Goal: Information Seeking & Learning: Learn about a topic

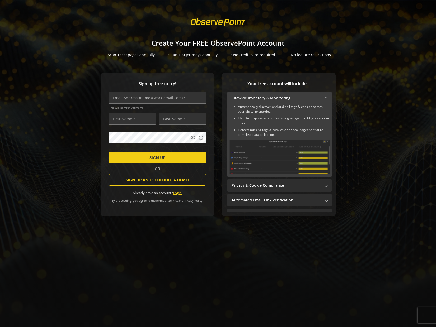
click at [177, 194] on link "Login" at bounding box center [177, 193] width 9 height 5
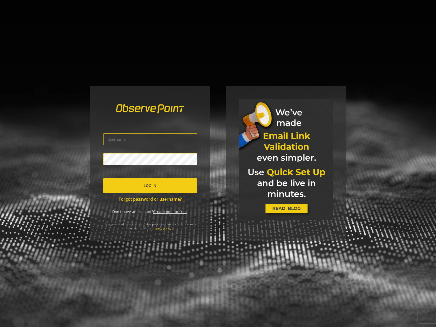
type input "[EMAIL_ADDRESS][DOMAIN_NAME]"
click at [159, 188] on span "submit" at bounding box center [150, 185] width 94 height 13
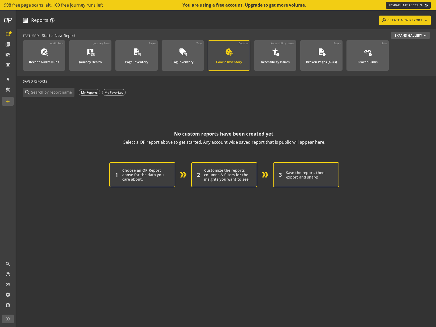
click at [226, 57] on div "Cookie Inventory" at bounding box center [229, 60] width 26 height 7
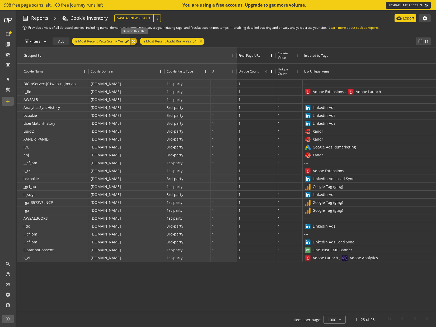
click at [134, 43] on div "close" at bounding box center [133, 41] width 7 height 7
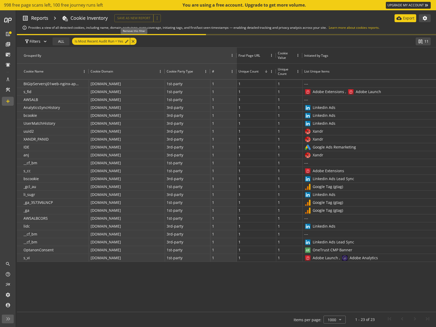
click at [134, 43] on div "close" at bounding box center [133, 41] width 7 height 7
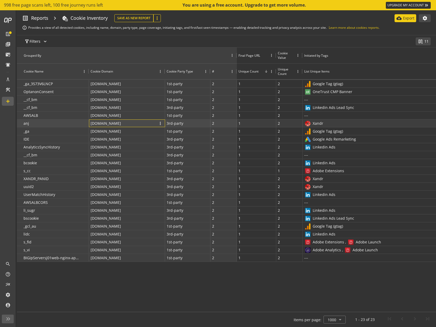
click at [111, 124] on div "[DOMAIN_NAME] more_vert" at bounding box center [127, 123] width 73 height 7
click at [160, 124] on span "more_vert" at bounding box center [160, 123] width 5 height 5
click at [154, 123] on div "[DOMAIN_NAME] more_vert" at bounding box center [127, 123] width 73 height 7
drag, startPoint x: 176, startPoint y: 30, endPoint x: 181, endPoint y: 32, distance: 5.5
click at [176, 30] on section "list_alt Reports chevron_right cookie list_alt Cookie Inventory Save As New Sav…" at bounding box center [226, 22] width 419 height 24
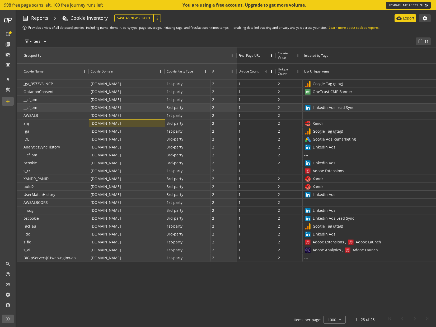
click at [105, 111] on div "[DOMAIN_NAME] more_vert" at bounding box center [127, 108] width 76 height 8
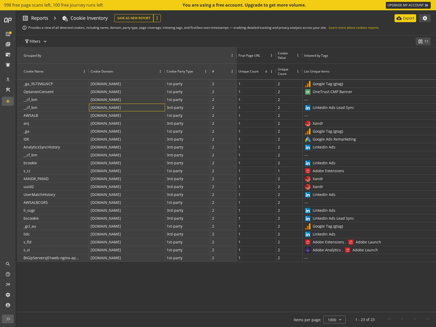
click at [137, 37] on div "filter_alt Filters expand_more" at bounding box center [213, 41] width 383 height 12
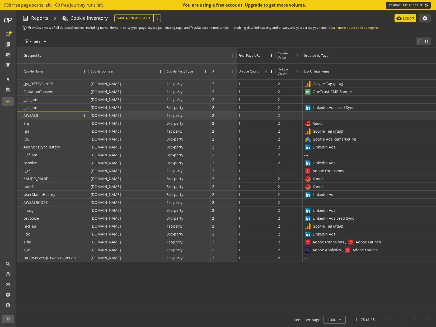
click at [34, 115] on p "AWSALB" at bounding box center [30, 116] width 15 height 8
click at [34, 116] on p "AWSALB" at bounding box center [30, 116] width 15 height 8
click at [35, 117] on p "AWSALB" at bounding box center [30, 116] width 15 height 8
drag, startPoint x: 44, startPoint y: 117, endPoint x: 73, endPoint y: 115, distance: 28.8
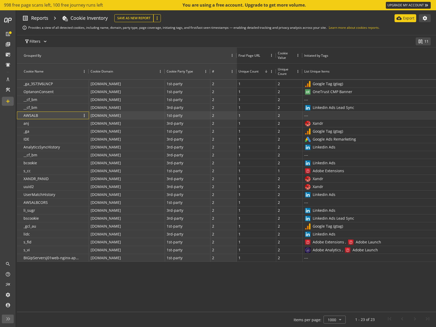
click at [45, 117] on div "AWSALB more_vert" at bounding box center [55, 115] width 64 height 7
click at [82, 114] on span "more_vert" at bounding box center [84, 115] width 5 height 5
click at [62, 115] on div "AWSALB more_vert" at bounding box center [55, 115] width 64 height 7
click at [119, 36] on div "filter_alt Filters expand_more" at bounding box center [213, 41] width 383 height 12
click at [116, 39] on div "filter_alt Filters expand_more" at bounding box center [213, 41] width 383 height 12
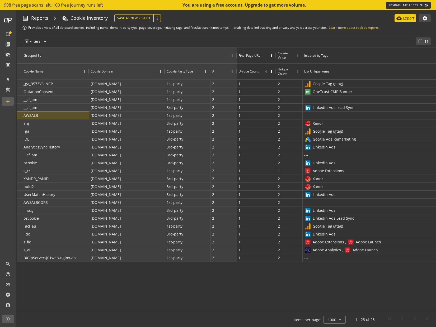
click at [91, 21] on div "Cookie Inventory" at bounding box center [88, 18] width 37 height 7
